Goal: Task Accomplishment & Management: Manage account settings

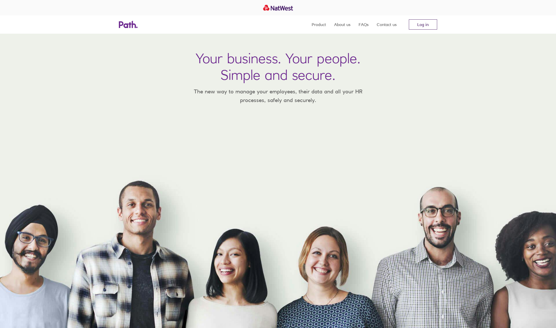
click at [425, 26] on link "Log in" at bounding box center [423, 24] width 28 height 10
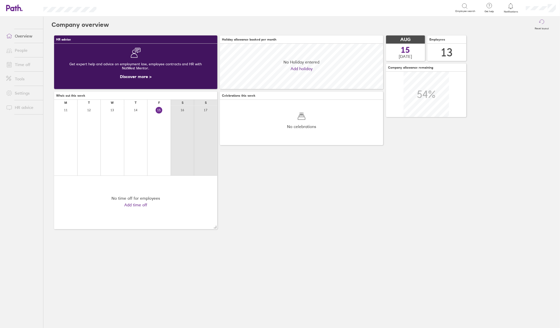
scroll to position [45, 163]
click at [22, 63] on link "Time off" at bounding box center [22, 64] width 41 height 10
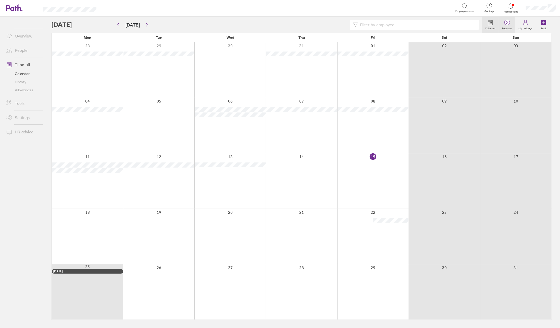
click at [510, 29] on label "Requests" at bounding box center [507, 28] width 17 height 5
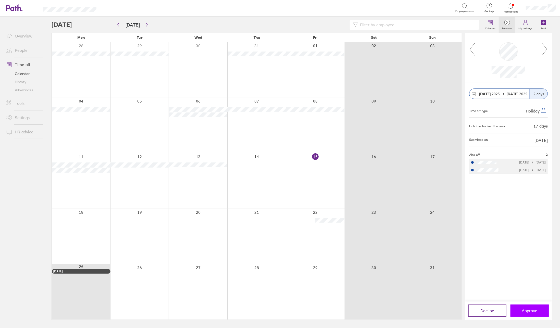
click at [533, 309] on span "Approve" at bounding box center [530, 310] width 16 height 5
click at [526, 313] on span "Approve" at bounding box center [530, 310] width 16 height 5
